Goal: Obtain resource: Obtain resource

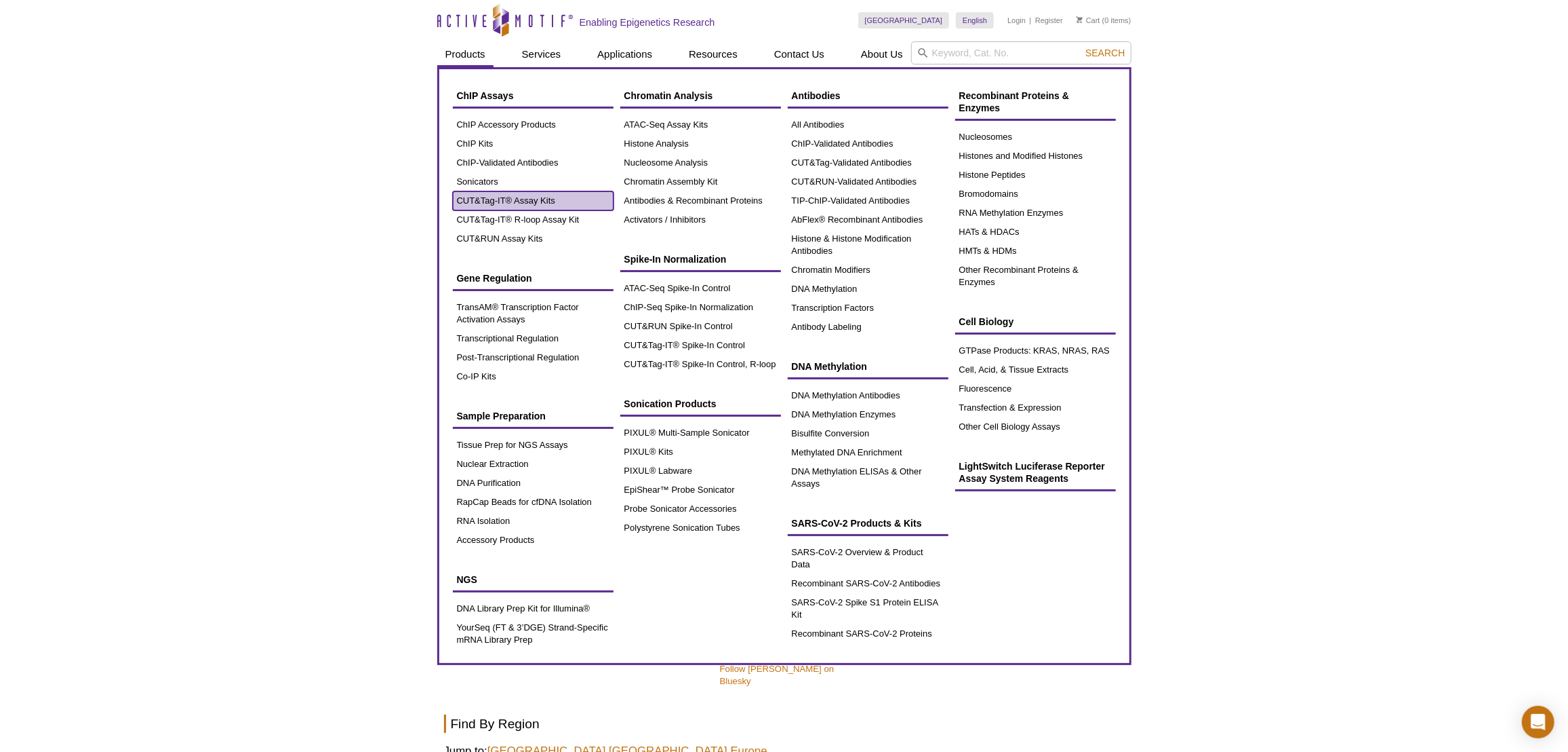
click at [519, 203] on link "CUT&Tag-IT® Assay Kits" at bounding box center [534, 201] width 161 height 19
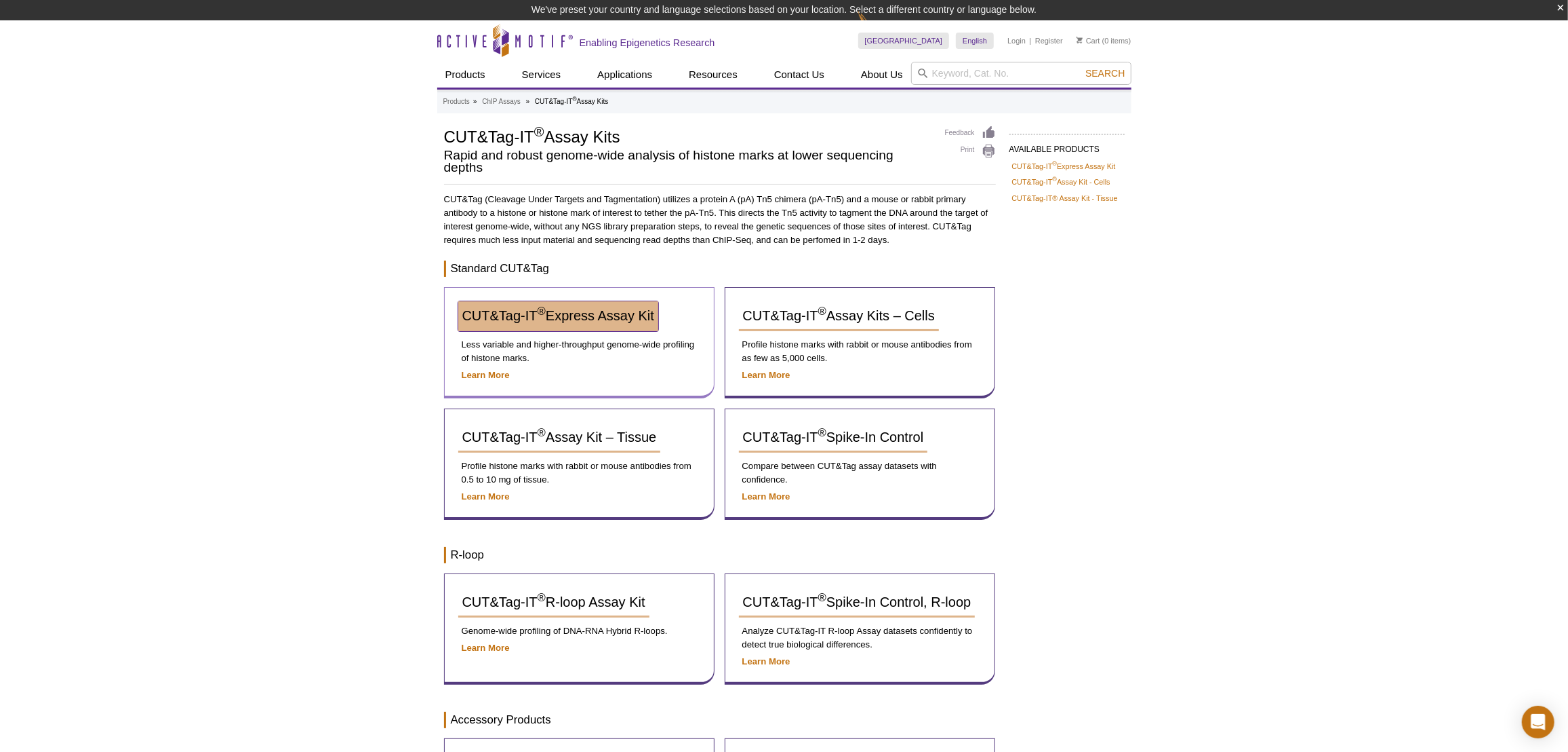
click at [629, 311] on span "CUT&Tag-IT ® Express Assay Kit" at bounding box center [558, 316] width 191 height 15
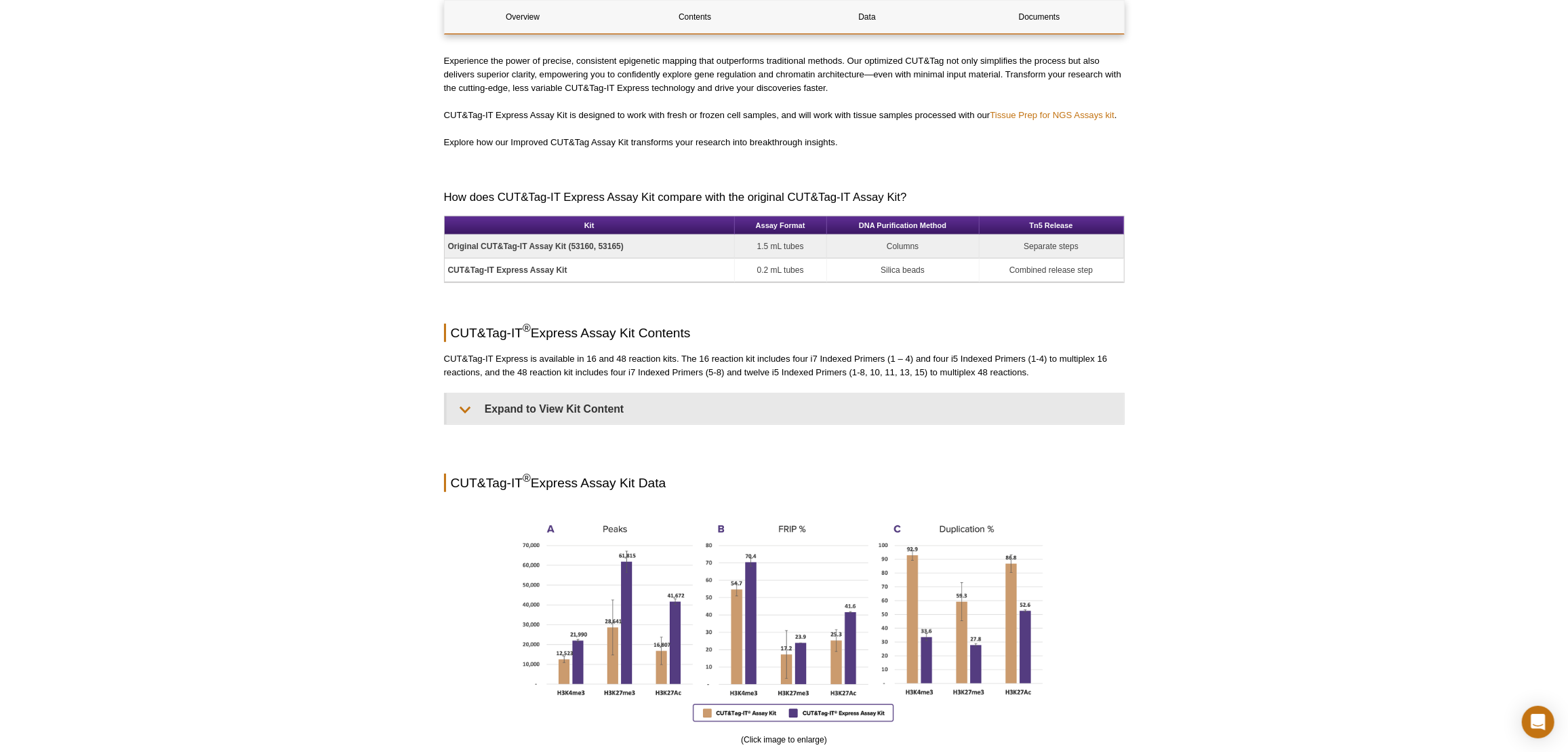
scroll to position [616, 0]
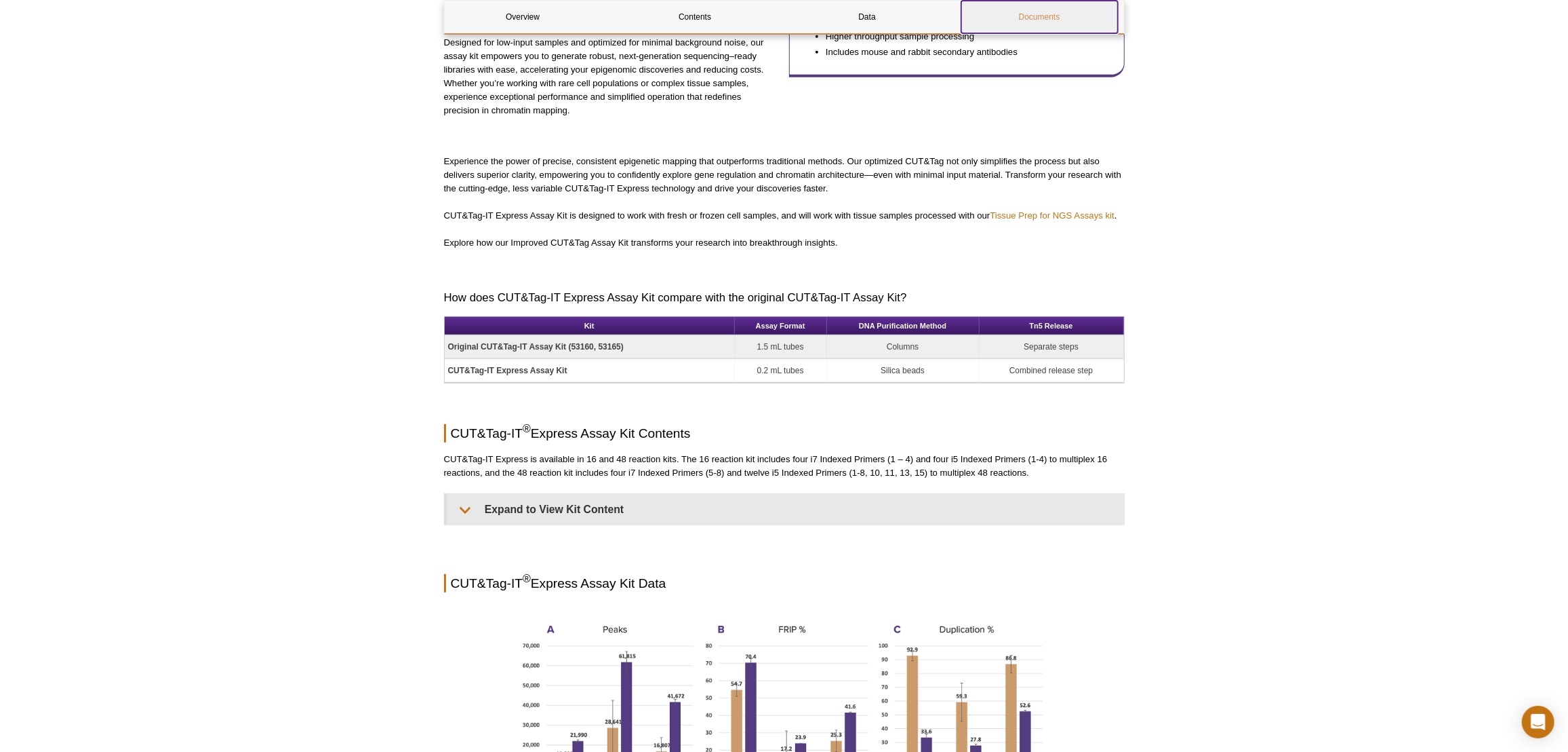
click at [1033, 25] on link "Documents" at bounding box center [1039, 17] width 156 height 32
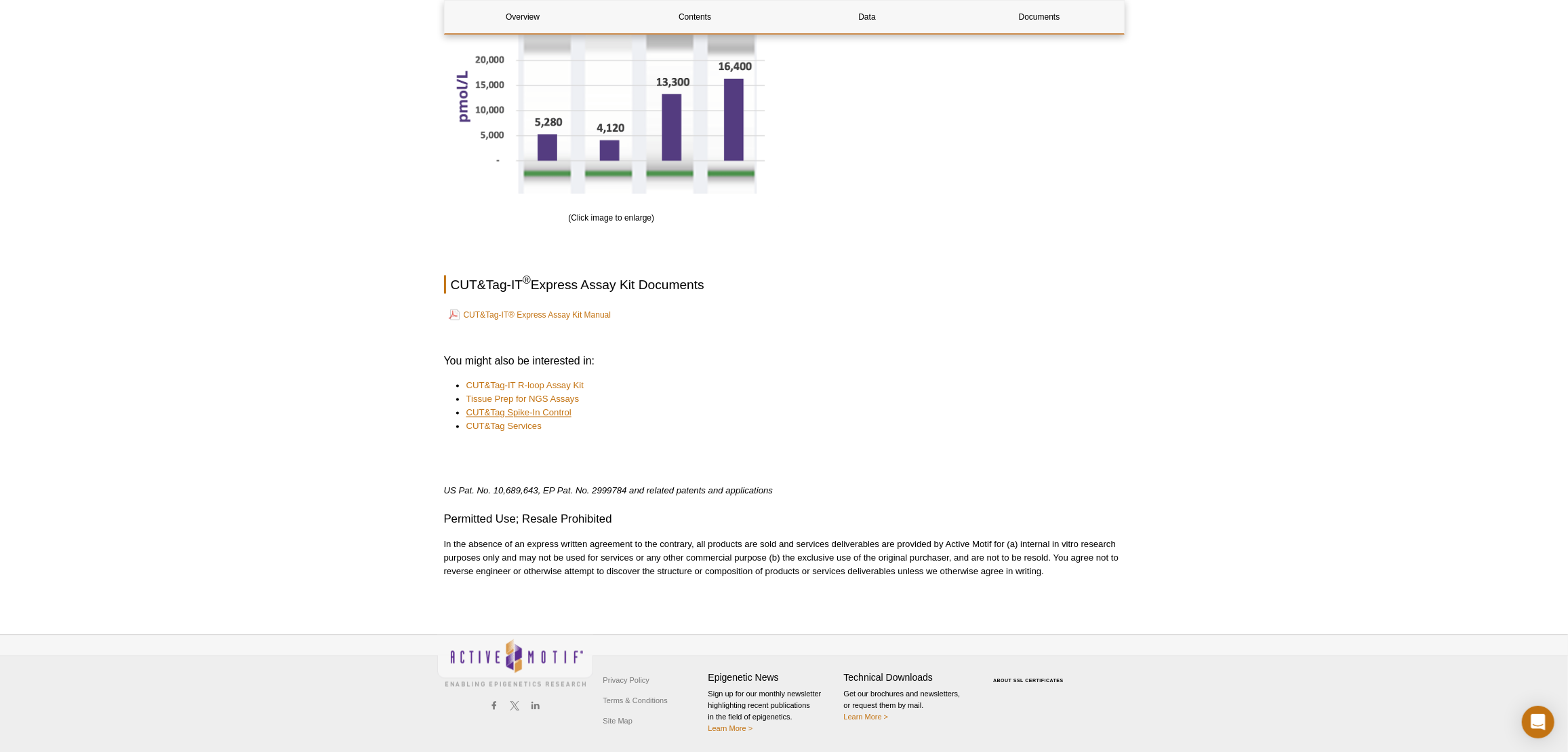
scroll to position [1977, 0]
click at [539, 316] on link "CUT&Tag-IT® Express Assay Kit Manual" at bounding box center [531, 315] width 163 height 16
